Goal: Task Accomplishment & Management: Use online tool/utility

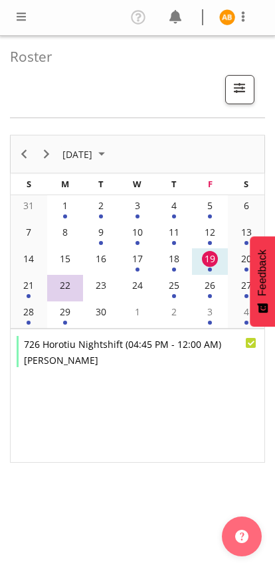
click at [248, 11] on span at bounding box center [243, 17] width 16 height 16
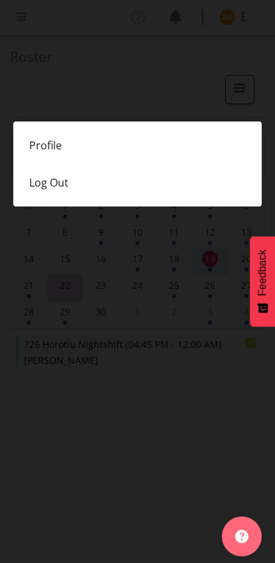
click at [45, 140] on link "Profile" at bounding box center [137, 145] width 248 height 37
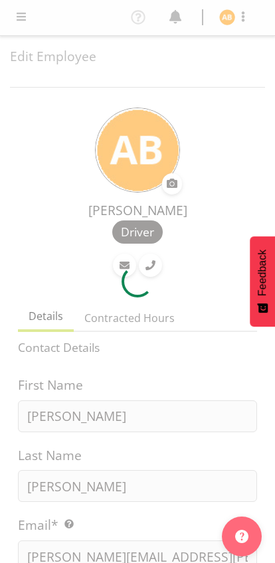
select select "TimelineWeek"
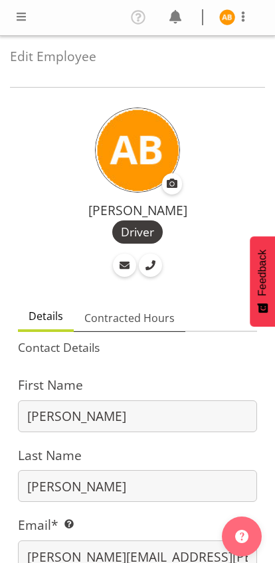
click at [165, 321] on span "Contracted Hours" at bounding box center [129, 318] width 90 height 16
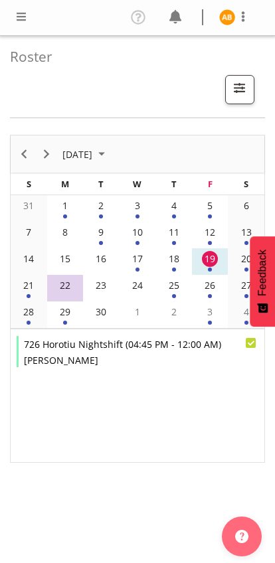
click at [17, 18] on span at bounding box center [21, 17] width 16 height 16
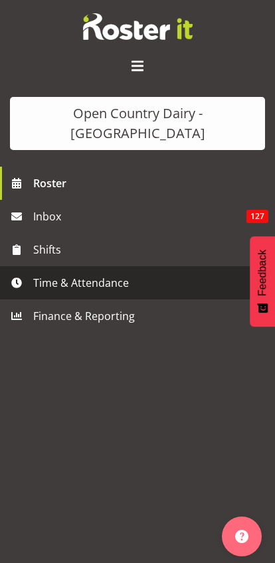
click at [37, 273] on span "Time & Attendance" at bounding box center [140, 283] width 215 height 20
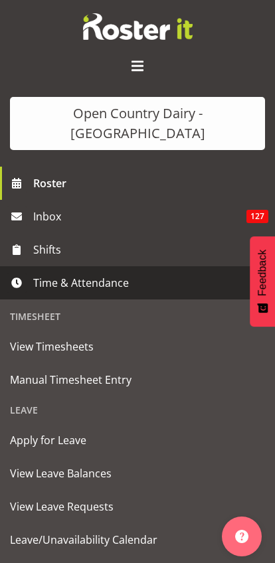
click at [25, 370] on span "Manual Timesheet Entry" at bounding box center [137, 380] width 255 height 20
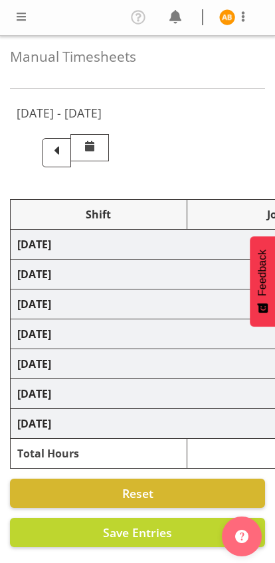
select select "78954"
select select "78987"
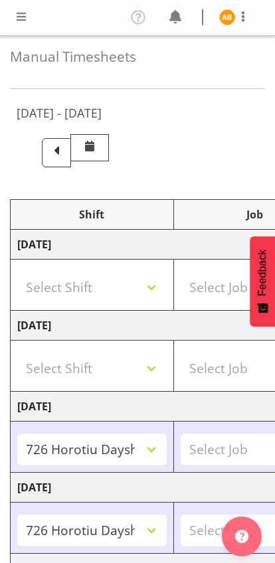
click at [65, 151] on span at bounding box center [56, 150] width 17 height 17
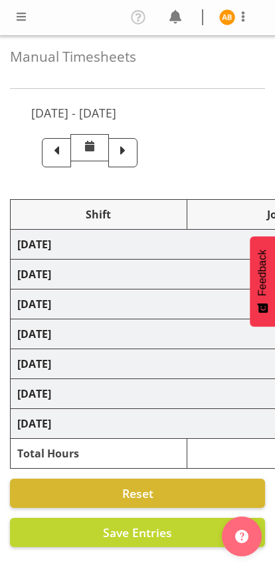
select select "78954"
select select "78987"
